Goal: Complete application form

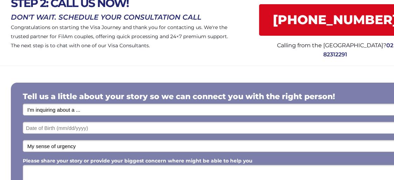
scroll to position [70, 0]
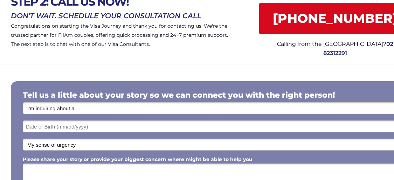
click at [88, 108] on select "I'm inquiring about a ... I don't know or other services Retirement Visa for Th…" at bounding box center [218, 108] width 390 height 12
select select "1792"
click at [23, 102] on select "I'm inquiring about a ... I don't know or other services Retirement Visa for Th…" at bounding box center [218, 108] width 390 height 12
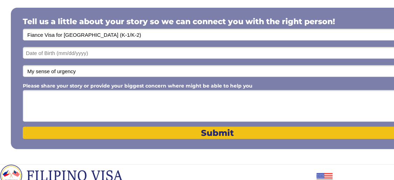
scroll to position [140, 0]
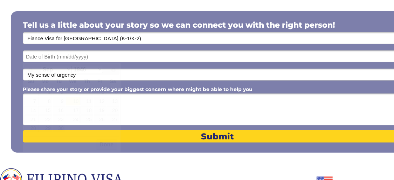
click at [59, 57] on input "text" at bounding box center [218, 56] width 390 height 12
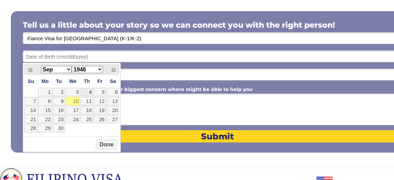
click at [90, 91] on link "4" at bounding box center [86, 92] width 12 height 8
type input "[DATE]"
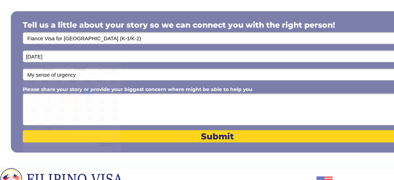
click at [54, 56] on input "[DATE]" at bounding box center [218, 56] width 390 height 12
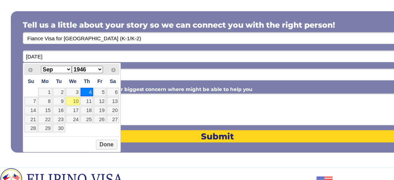
click at [100, 69] on select "1946 1947 1948 1949 1950 1951 1952 1953 1954 1955 1956 1957 1958 1959 1960 1961…" at bounding box center [87, 69] width 31 height 7
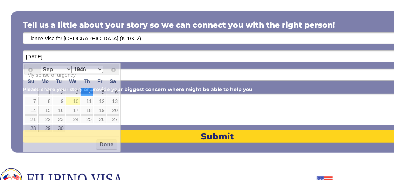
click at [159, 107] on textarea "Please share your story or provide your biggest concern where might be able to …" at bounding box center [218, 109] width 390 height 32
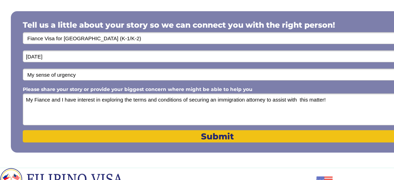
type textarea "My Fiance and I have interest in exploring the terms and conditions of securing…"
click at [214, 136] on span "Submit" at bounding box center [218, 136] width 390 height 10
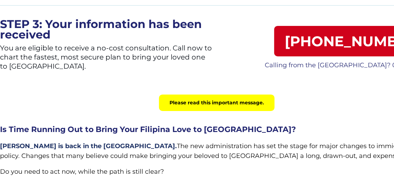
scroll to position [70, 0]
